Goal: Check status: Check status

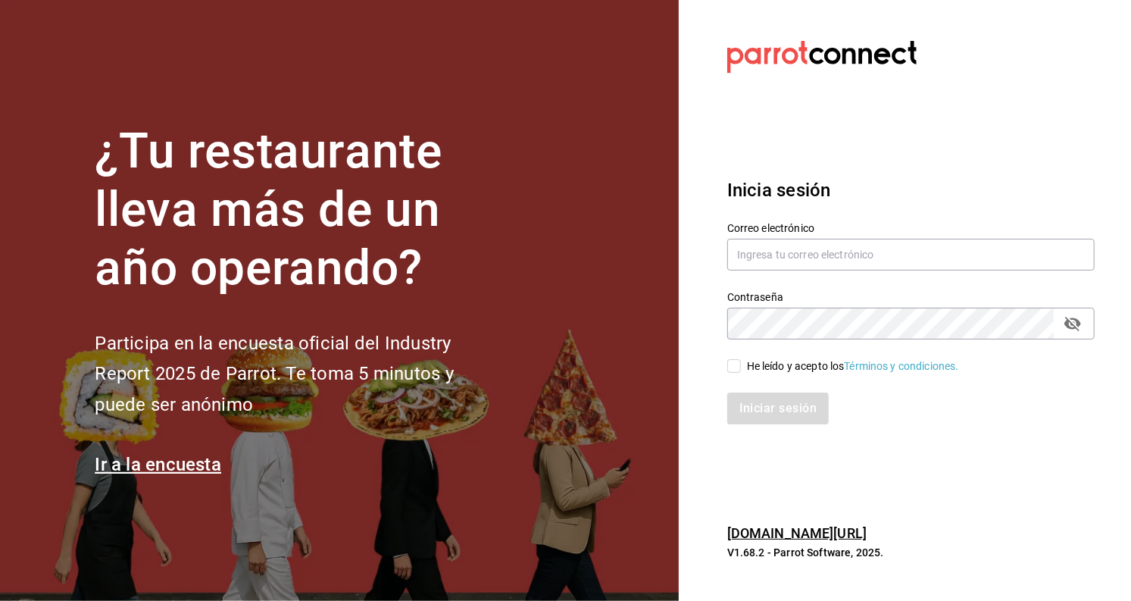
click at [863, 238] on div "Correo electrónico" at bounding box center [911, 247] width 368 height 51
click at [865, 249] on input "text" at bounding box center [911, 255] width 368 height 32
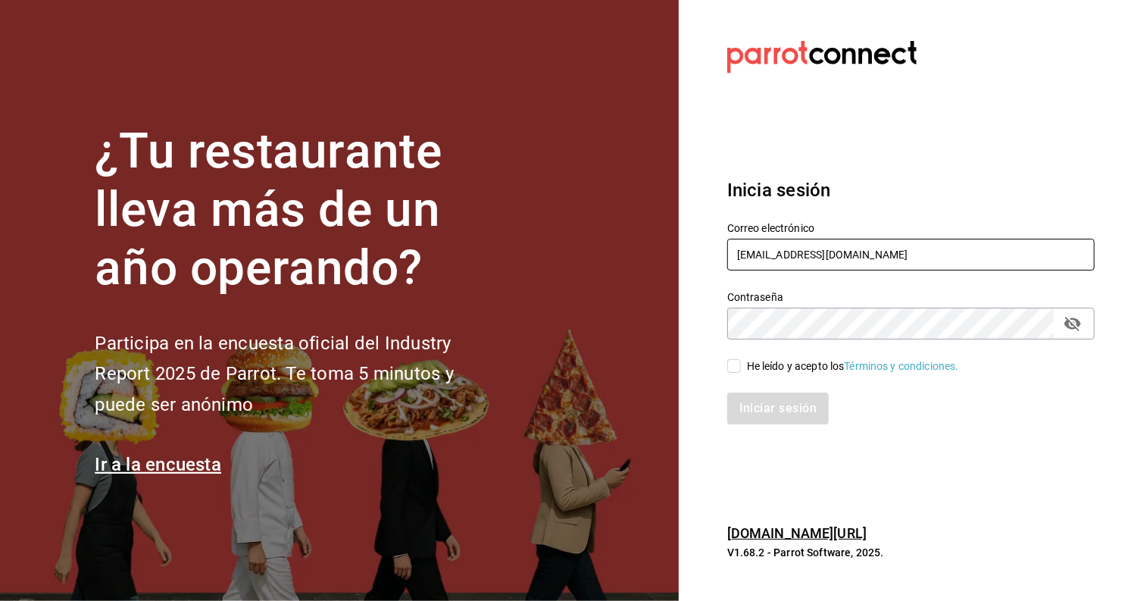
type input "[EMAIL_ADDRESS][DOMAIN_NAME]"
click at [740, 371] on input "He leído y acepto los Términos y condiciones." at bounding box center [734, 366] width 14 height 14
checkbox input "true"
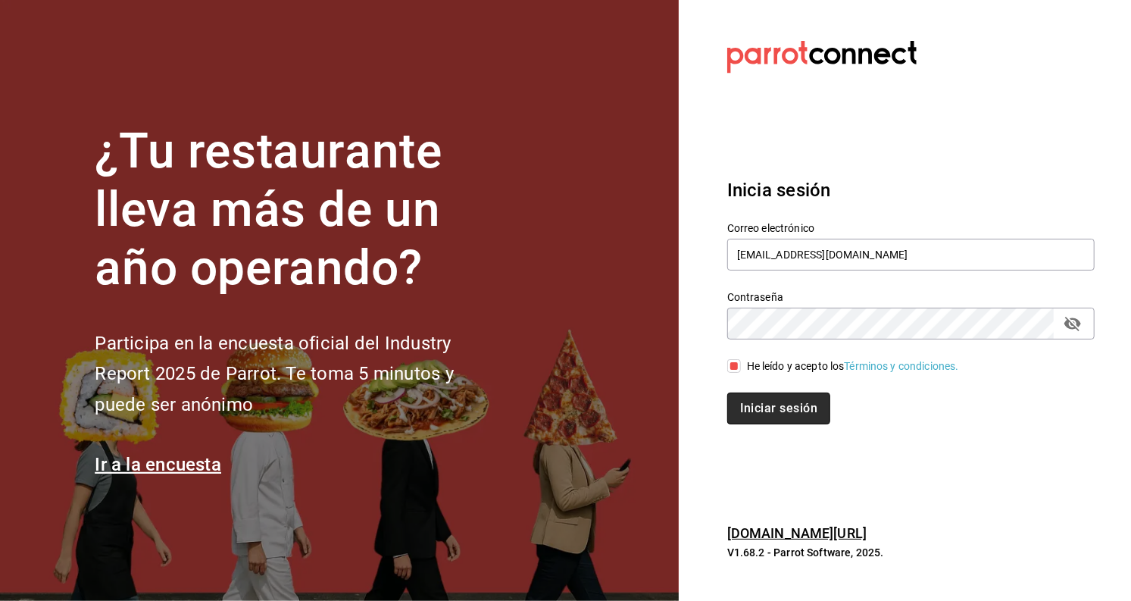
click at [793, 420] on button "Iniciar sesión" at bounding box center [778, 409] width 103 height 32
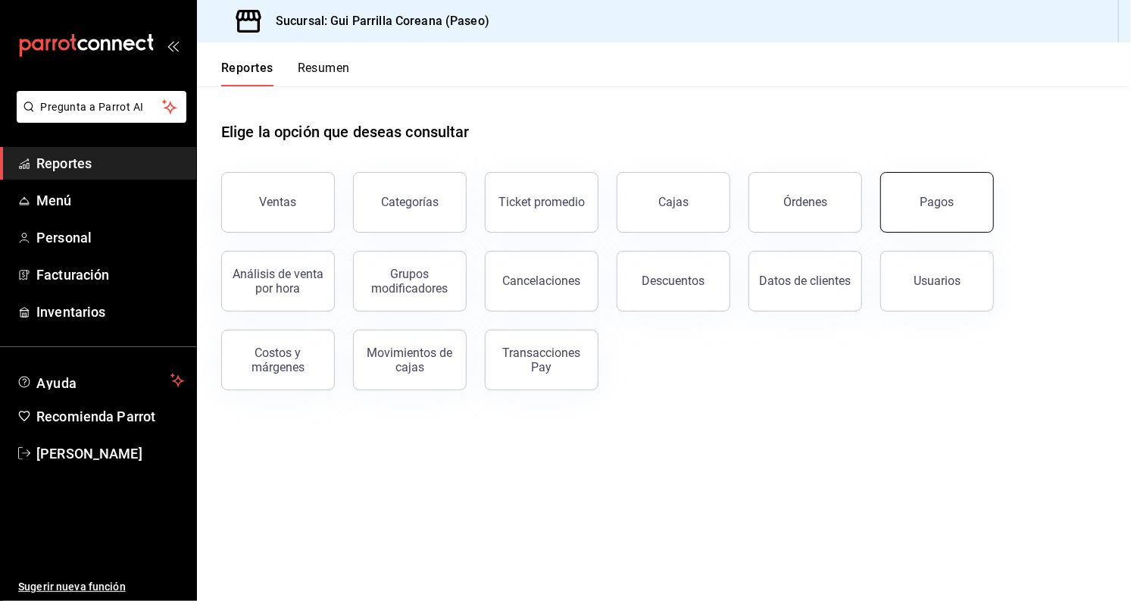
click at [952, 177] on button "Pagos" at bounding box center [938, 202] width 114 height 61
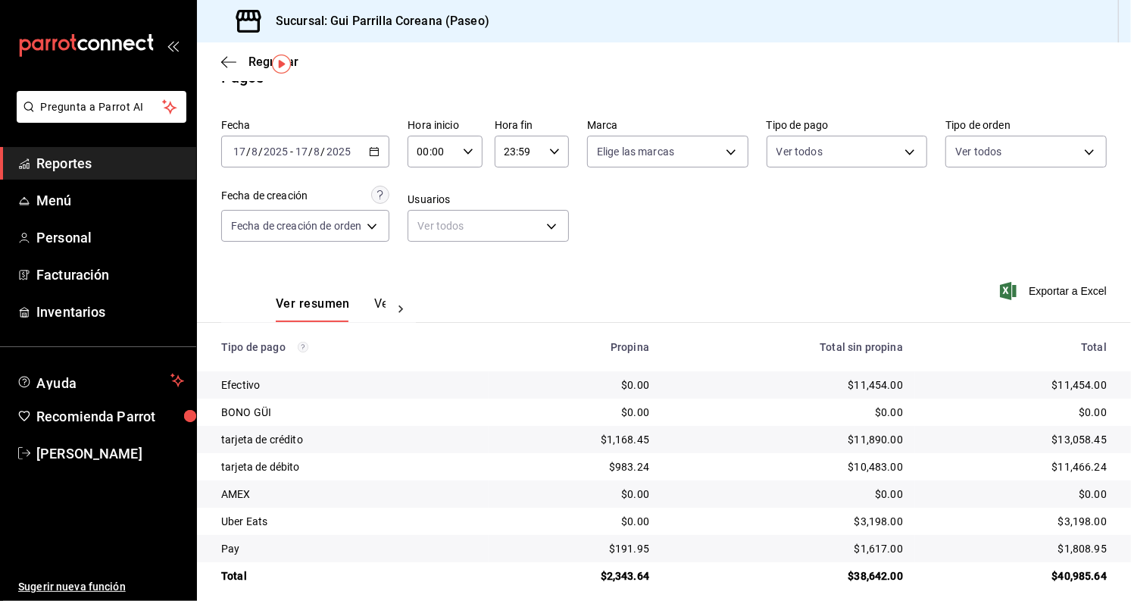
scroll to position [41, 0]
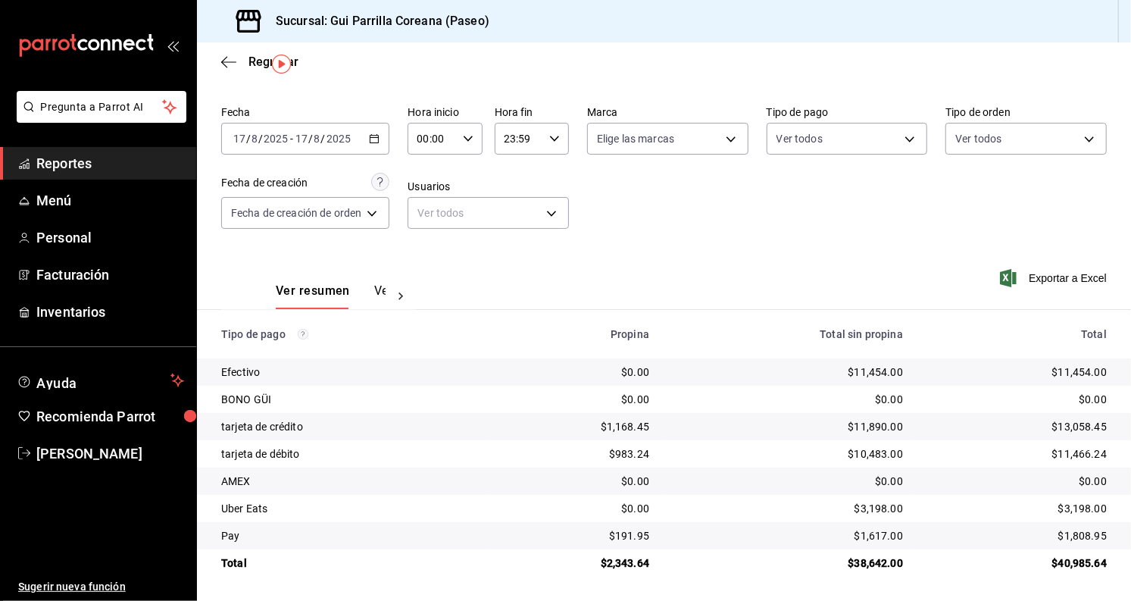
click at [878, 438] on td "$11,890.00" at bounding box center [789, 426] width 254 height 27
click at [696, 435] on td "$11,890.00" at bounding box center [789, 426] width 254 height 27
